Goal: Check status

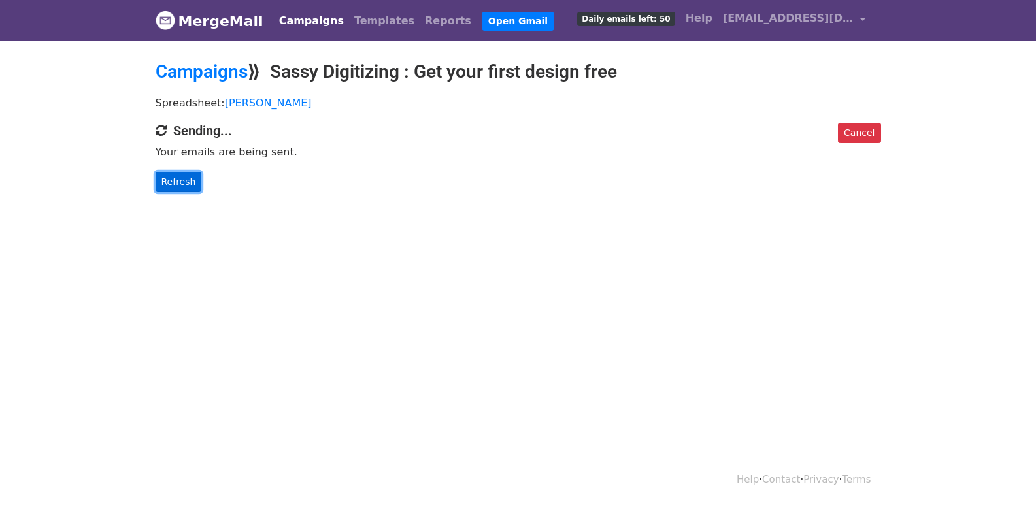
click at [168, 181] on link "Refresh" at bounding box center [179, 182] width 46 height 20
click at [185, 180] on link "Refresh" at bounding box center [179, 182] width 46 height 20
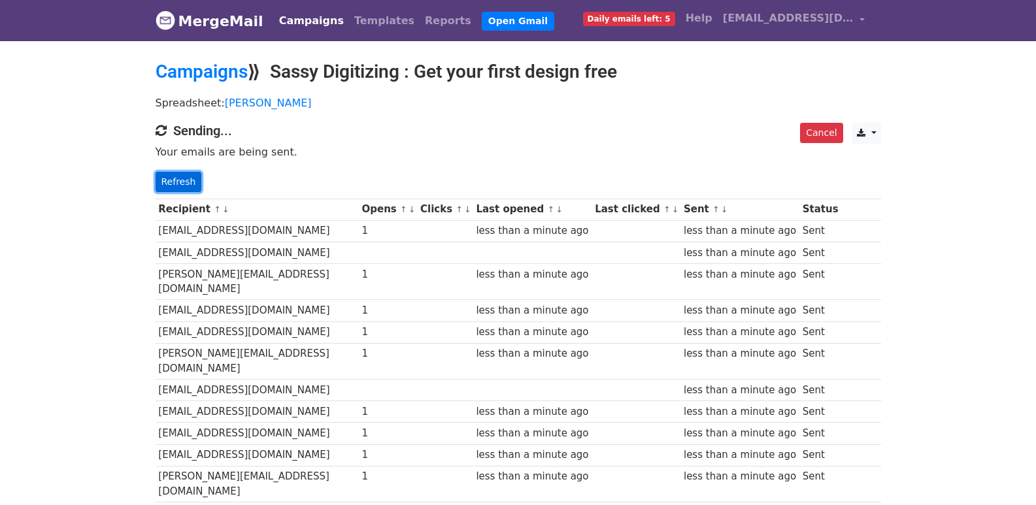
click at [184, 177] on link "Refresh" at bounding box center [179, 182] width 46 height 20
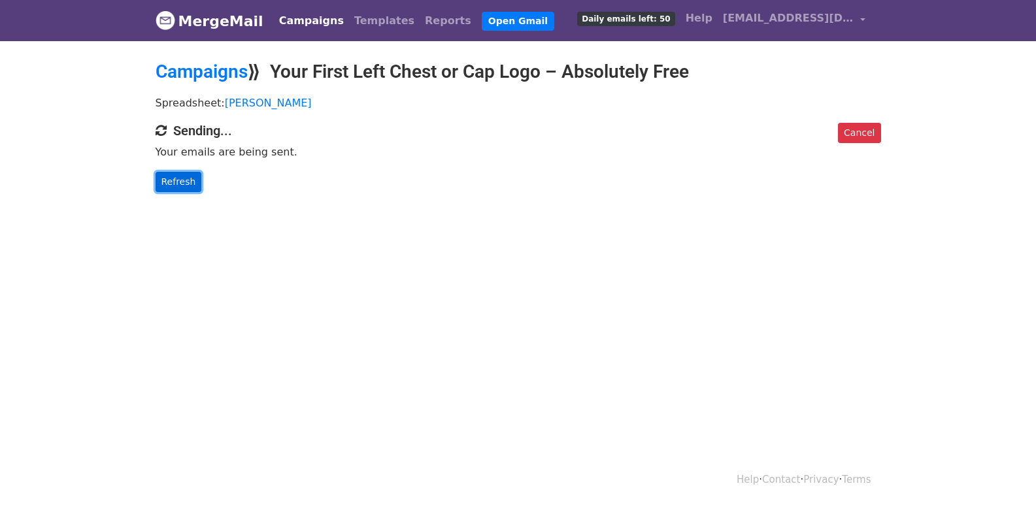
click at [174, 186] on link "Refresh" at bounding box center [179, 182] width 46 height 20
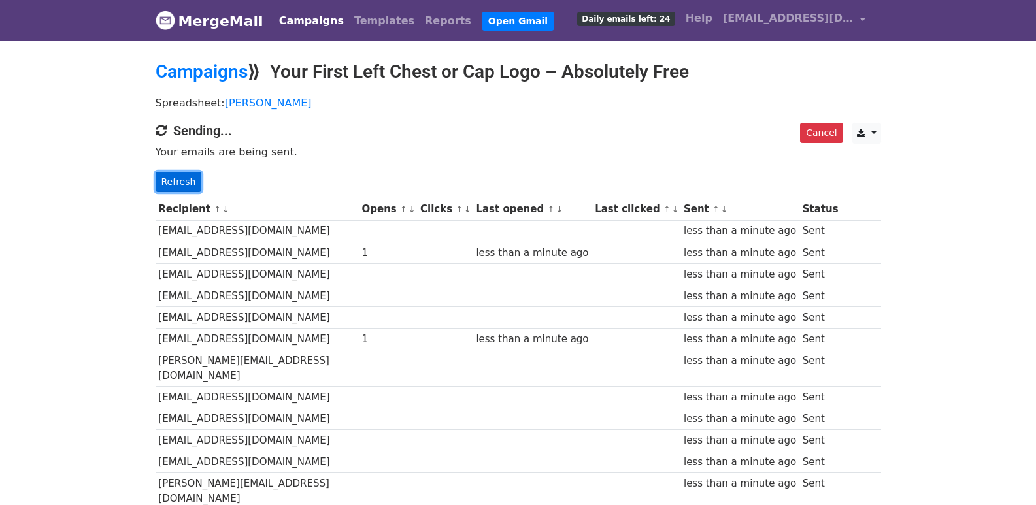
click at [182, 175] on link "Refresh" at bounding box center [179, 182] width 46 height 20
